Goal: Task Accomplishment & Management: Manage account settings

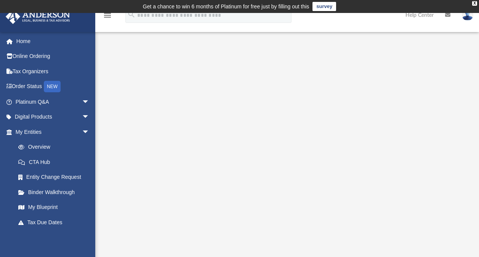
scroll to position [5, 0]
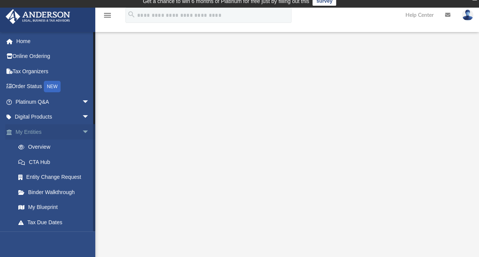
click at [82, 130] on span "arrow_drop_down" at bounding box center [89, 132] width 15 height 16
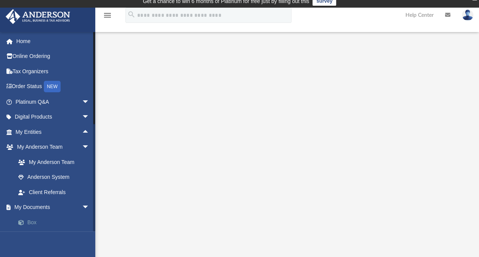
click at [42, 222] on link "Box" at bounding box center [56, 222] width 90 height 15
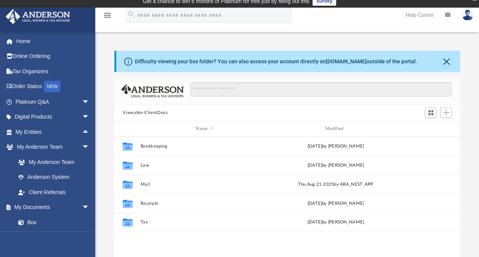
scroll to position [167, 339]
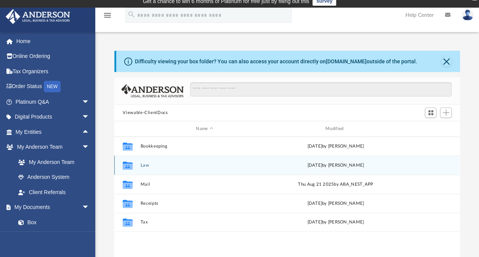
click at [144, 164] on button "Law" at bounding box center [205, 165] width 128 height 5
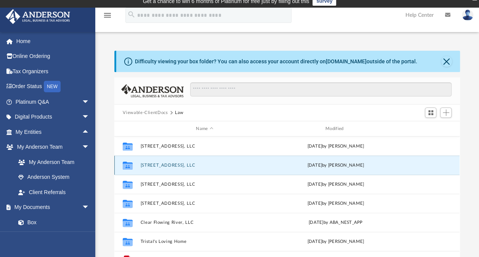
click at [144, 164] on button "[STREET_ADDRESS], LLC" at bounding box center [205, 165] width 128 height 5
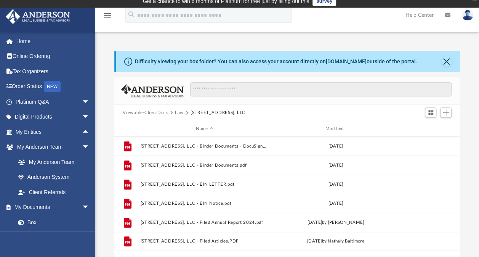
click at [179, 111] on button "Law" at bounding box center [179, 112] width 9 height 7
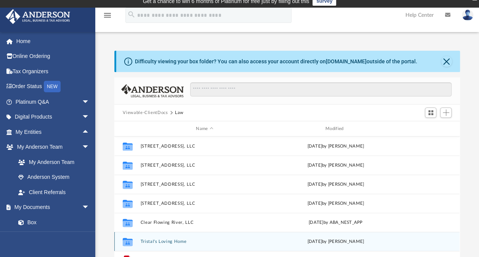
click at [184, 239] on button "Tristal's Loving Home" at bounding box center [205, 241] width 128 height 5
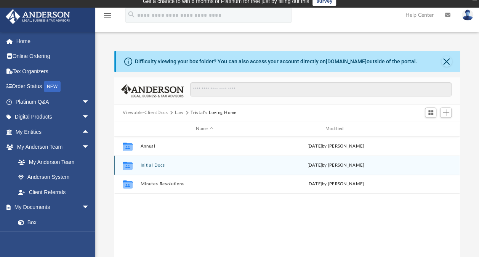
click at [155, 165] on button "Initial Docs" at bounding box center [205, 165] width 128 height 5
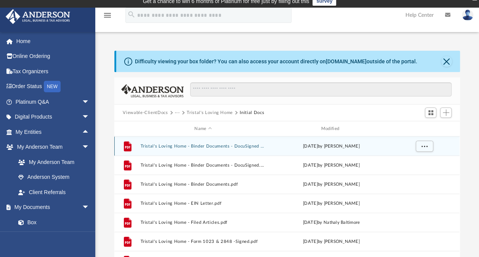
click at [230, 145] on button "Tristal's Loving Home - Binder Documents - DocuSigned - Updated with EIN.pdf" at bounding box center [203, 146] width 125 height 5
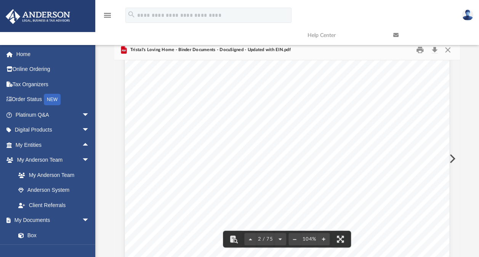
scroll to position [580, 0]
drag, startPoint x: 330, startPoint y: 141, endPoint x: 383, endPoint y: 143, distance: 53.4
click at [383, 143] on div "Tristal's Loving Home A [US_STATE] Nonprofit Corporation Employer Identificatio…" at bounding box center [287, 127] width 324 height 420
click at [460, 68] on div "[DATE] [PERSON_NAME] [STREET_ADDRESS][US_STATE] Re: [PERSON_NAME]'s Loving Home…" at bounding box center [286, 158] width 345 height 197
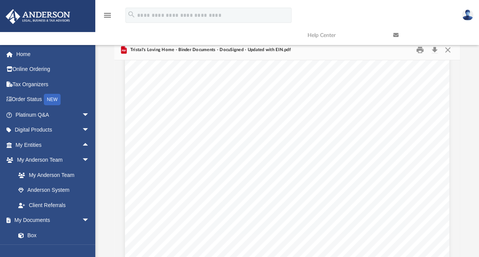
click at [460, 68] on div "[DATE] [PERSON_NAME] [STREET_ADDRESS][US_STATE] Re: [PERSON_NAME]'s Loving Home…" at bounding box center [286, 158] width 345 height 197
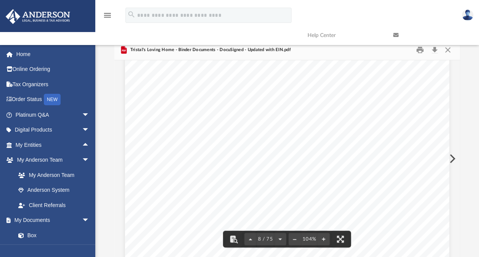
scroll to position [3136, 0]
drag, startPoint x: 159, startPoint y: 143, endPoint x: 226, endPoint y: 142, distance: 67.1
click at [226, 142] on div "Tristal's Loving Home INFORMATION ABOUT YOUR CORPORATION The following is key i…" at bounding box center [287, 160] width 324 height 420
drag, startPoint x: 232, startPoint y: 142, endPoint x: 207, endPoint y: 144, distance: 24.5
click at [207, 144] on div "Tristal's Loving Home INFORMATION ABOUT YOUR CORPORATION The following is key i…" at bounding box center [287, 160] width 324 height 420
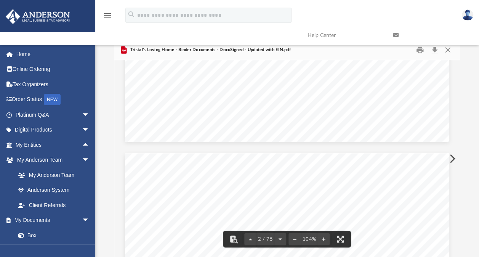
scroll to position [516, 0]
